Goal: Task Accomplishment & Management: Manage account settings

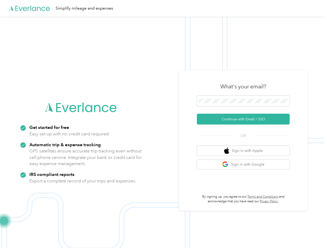
click at [163, 124] on img at bounding box center [162, 141] width 325 height 248
click at [163, 8] on div "Simplify mileage and expenses" at bounding box center [162, 8] width 325 height 17
click at [245, 119] on button "Continue with Email / SSO" at bounding box center [243, 118] width 93 height 11
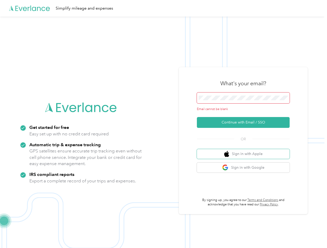
click at [245, 150] on button "Sign in with Apple" at bounding box center [243, 154] width 93 height 10
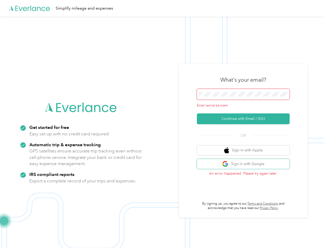
click at [245, 164] on button "Sign in with Google" at bounding box center [243, 164] width 93 height 10
